Goal: Information Seeking & Learning: Learn about a topic

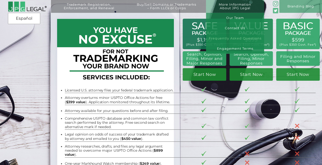
click at [244, 37] on link "Frequently Asked Questions" at bounding box center [235, 38] width 58 height 10
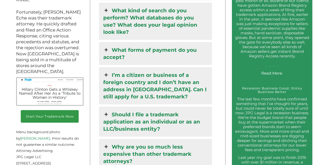
scroll to position [706, 0]
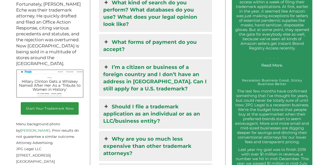
click at [193, 60] on link "I’m a citizen or business of a foreign country and I don’t have an address in […" at bounding box center [155, 78] width 112 height 36
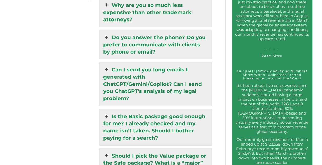
scroll to position [883, 0]
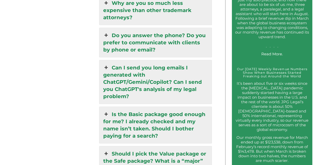
click at [174, 60] on link "Can I send you long emails I generated with ChatGPT/Gemini/Copilot? Can I send …" at bounding box center [155, 82] width 112 height 44
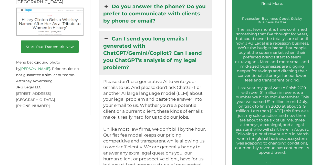
scroll to position [745, 0]
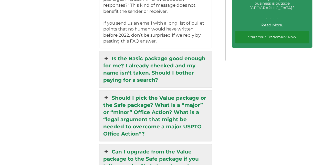
scroll to position [1134, 0]
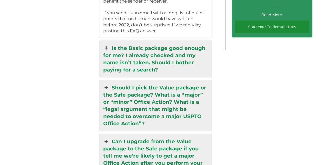
click at [135, 41] on link "Is the Basic package good enough for me? I already checked and my name isn’t ta…" at bounding box center [155, 59] width 112 height 36
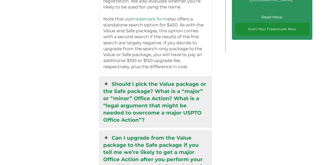
scroll to position [1141, 0]
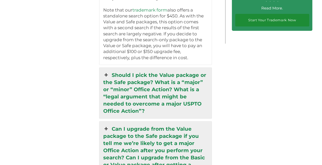
click at [134, 75] on link "Should I pick the Value package or the Safe package? What is a “major” or “mino…" at bounding box center [155, 93] width 112 height 51
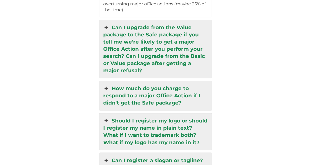
scroll to position [1306, 0]
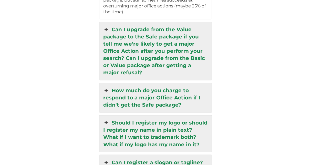
click at [174, 118] on div "Should I register my logo or should I register my name in plain text? What if I…" at bounding box center [155, 133] width 113 height 37
click at [165, 115] on link "Should I register my logo or should I register my name in plain text? What if I…" at bounding box center [155, 133] width 112 height 36
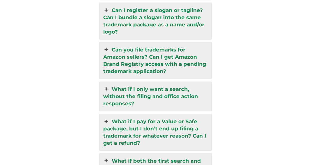
scroll to position [1271, 0]
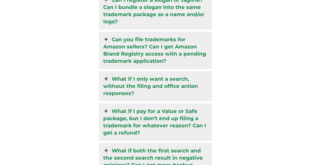
click at [176, 37] on link "Can you file trademarks for Amazon sellers? Can I get Amazon Brand Registry acc…" at bounding box center [155, 50] width 112 height 36
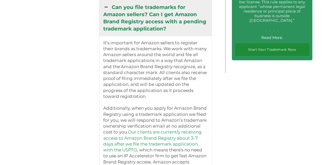
scroll to position [1079, 0]
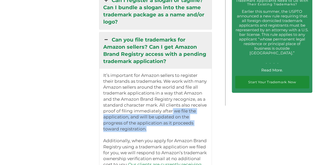
drag, startPoint x: 173, startPoint y: 86, endPoint x: 205, endPoint y: 106, distance: 37.3
click at [205, 106] on div "It’s important for Amazon sellers to register their brands as trademarks. We wo…" at bounding box center [155, 138] width 112 height 139
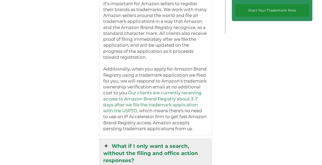
scroll to position [1161, 0]
